Goal: Task Accomplishment & Management: Manage account settings

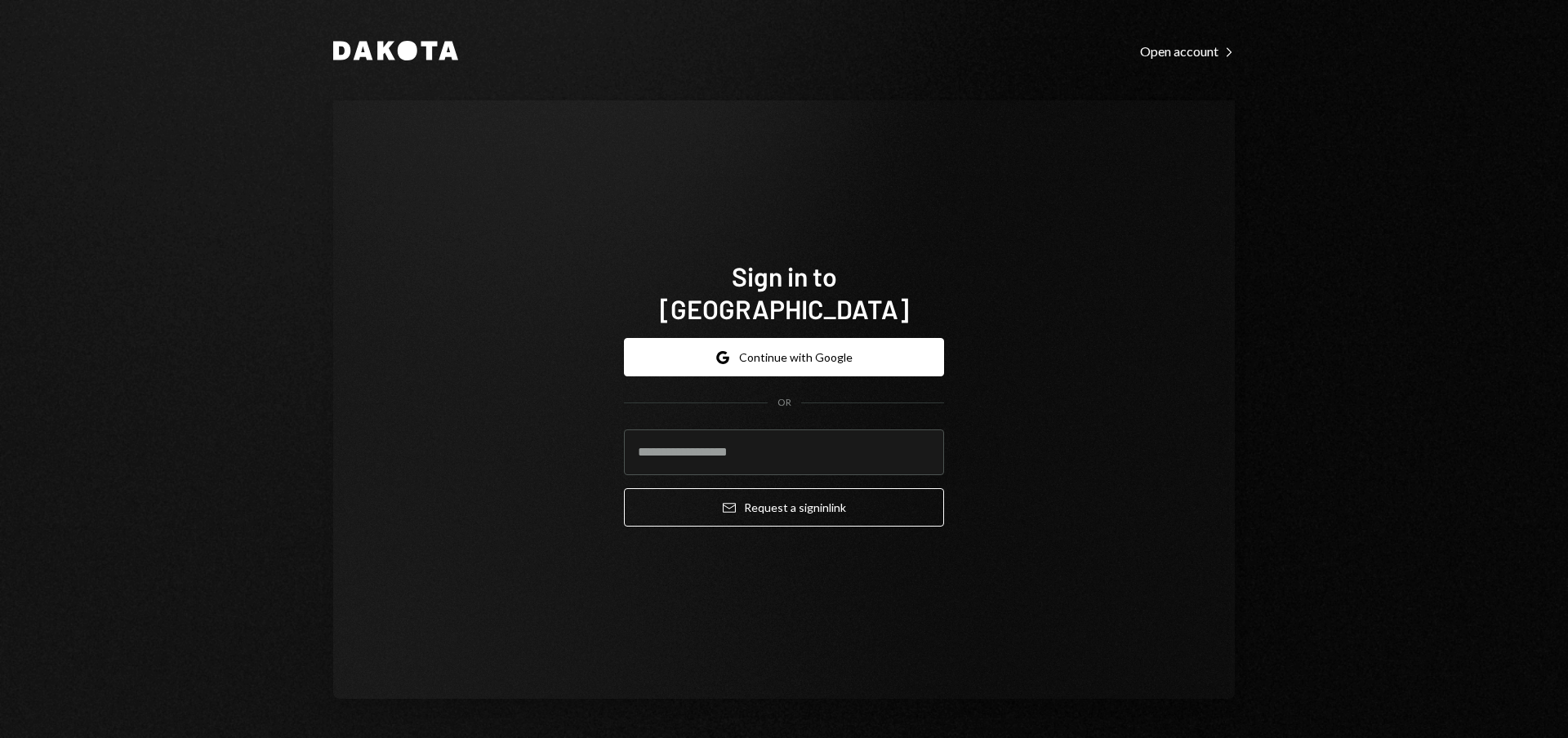
click at [673, 362] on form "Google Continue with Google OR Email Request a sign in link" at bounding box center [784, 432] width 320 height 189
click at [666, 338] on button "Google Continue with Google" at bounding box center [784, 357] width 320 height 38
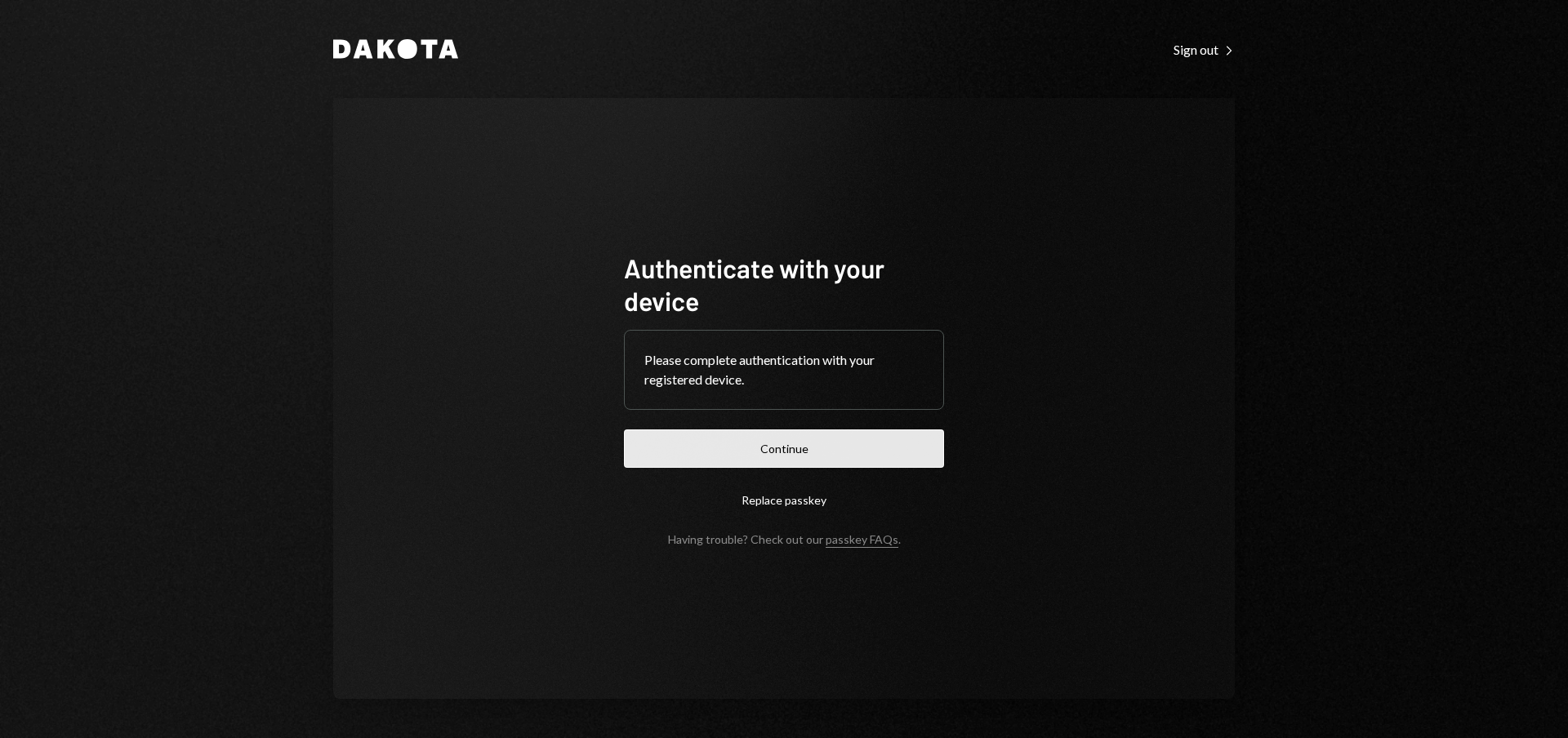
click at [721, 451] on button "Continue" at bounding box center [784, 448] width 320 height 38
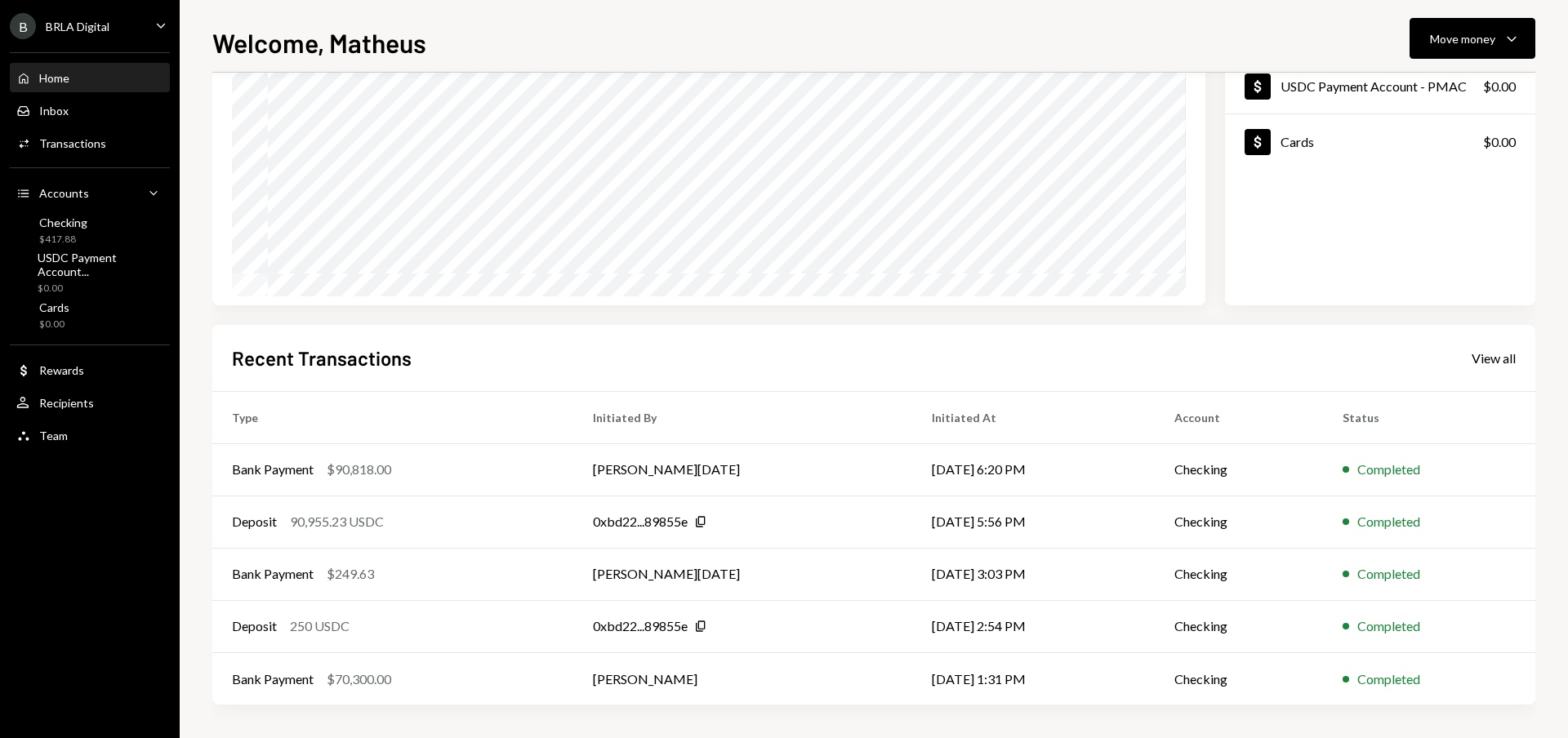
scroll to position [169, 0]
click at [473, 467] on div "Bank Payment $90,818.00" at bounding box center [392, 470] width 322 height 20
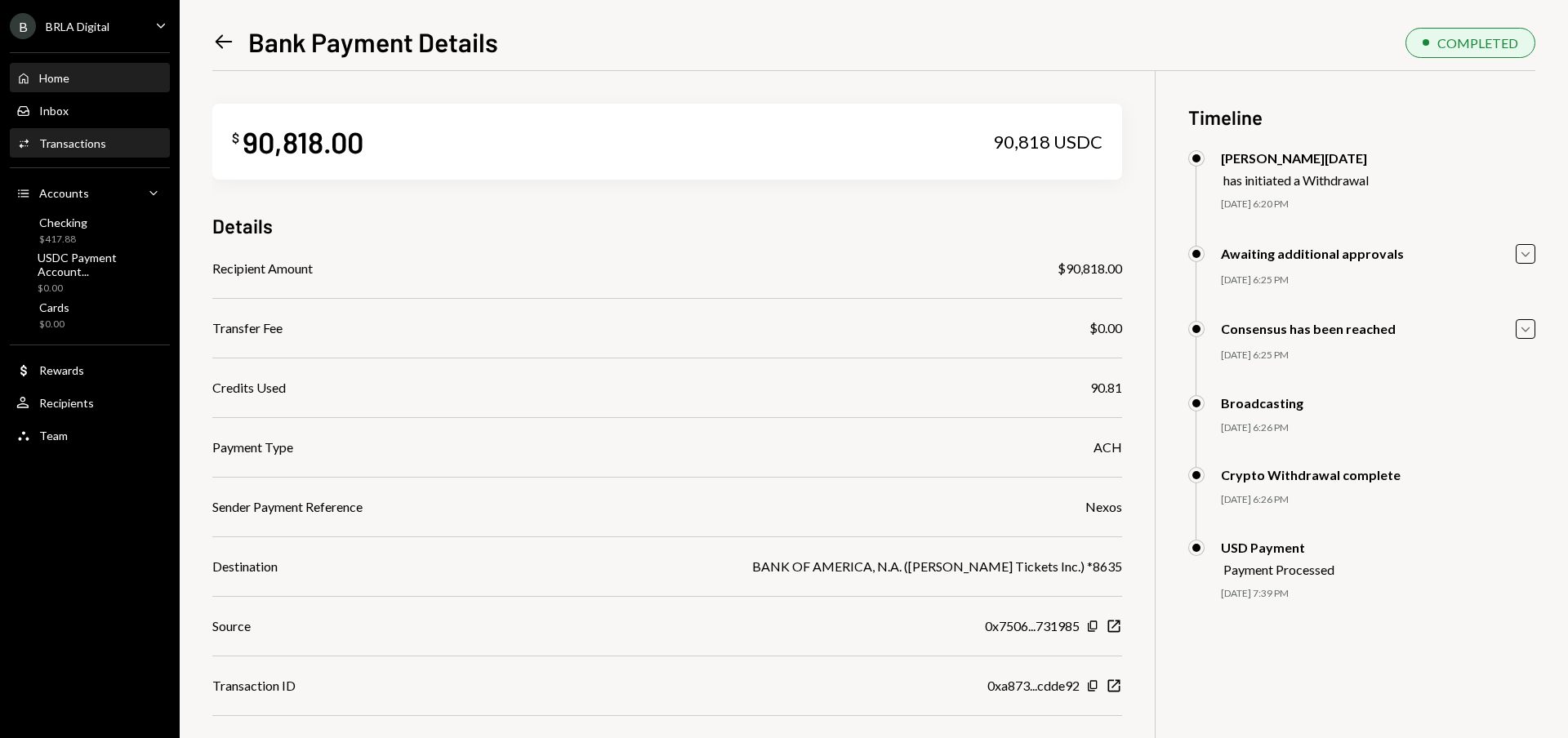
click at [90, 77] on div "Home Home" at bounding box center [90, 78] width 147 height 15
